Goal: Information Seeking & Learning: Learn about a topic

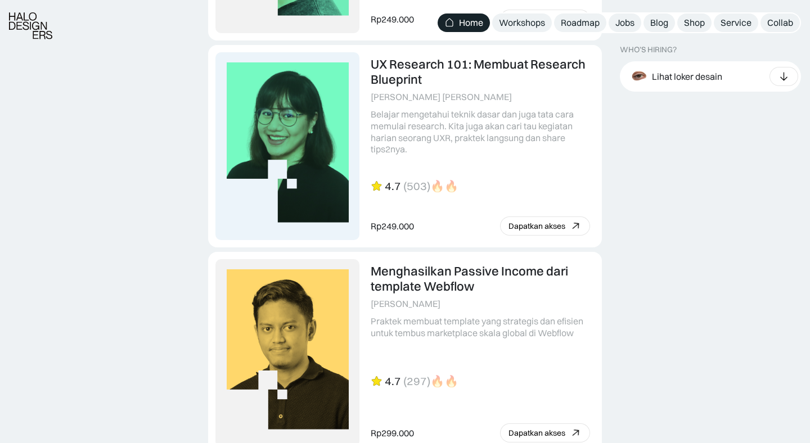
scroll to position [2804, 0]
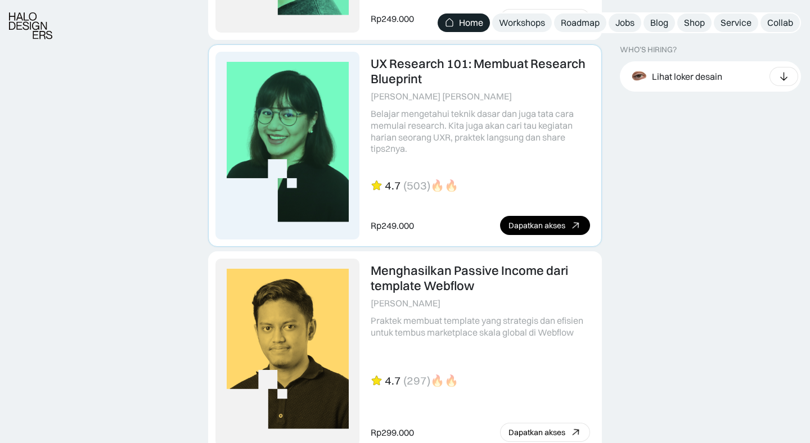
click at [501, 69] on link at bounding box center [405, 145] width 393 height 201
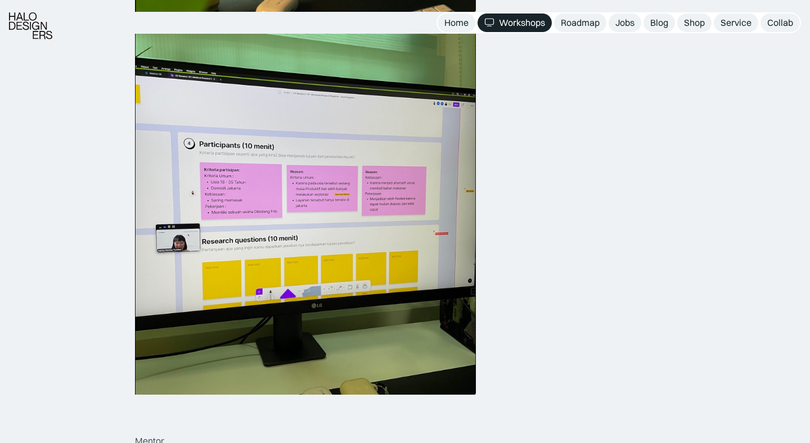
scroll to position [933, 0]
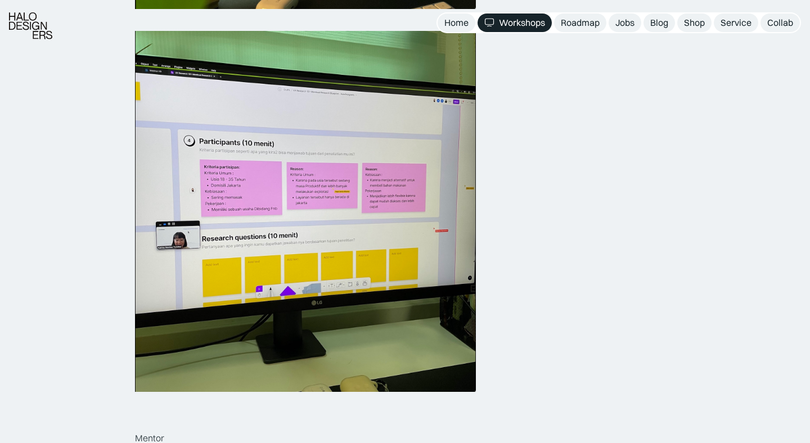
click at [567, 32] on nav "Home Workshops Roadmap Jobs Blog Shop Service Collab" at bounding box center [618, 22] width 364 height 21
click at [571, 27] on div "Roadmap" at bounding box center [580, 23] width 39 height 12
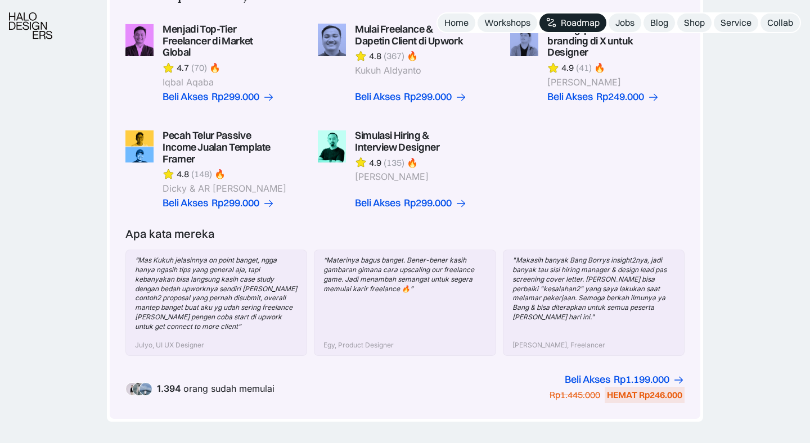
scroll to position [354, 0]
click at [218, 142] on link at bounding box center [212, 168] width 174 height 79
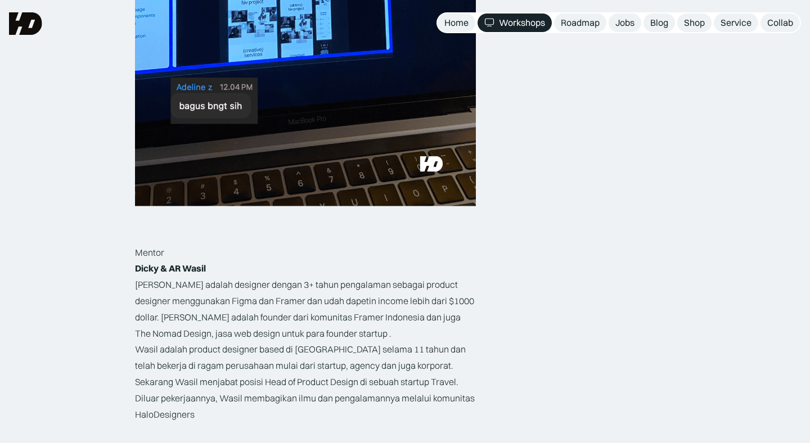
scroll to position [1582, 0]
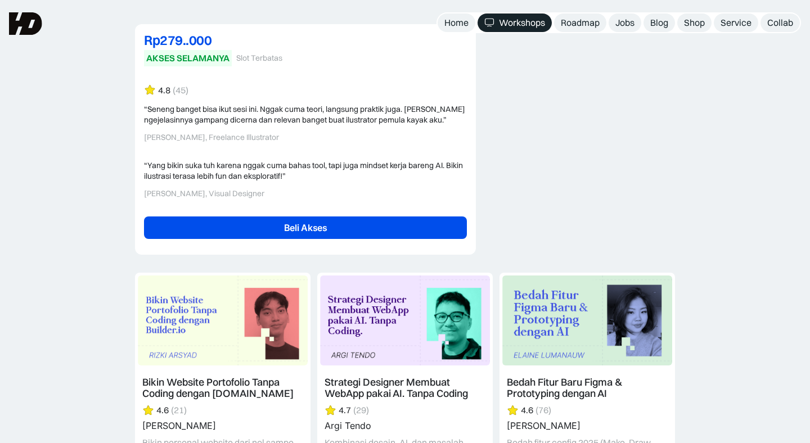
scroll to position [2281, 0]
